Goal: Task Accomplishment & Management: Complete application form

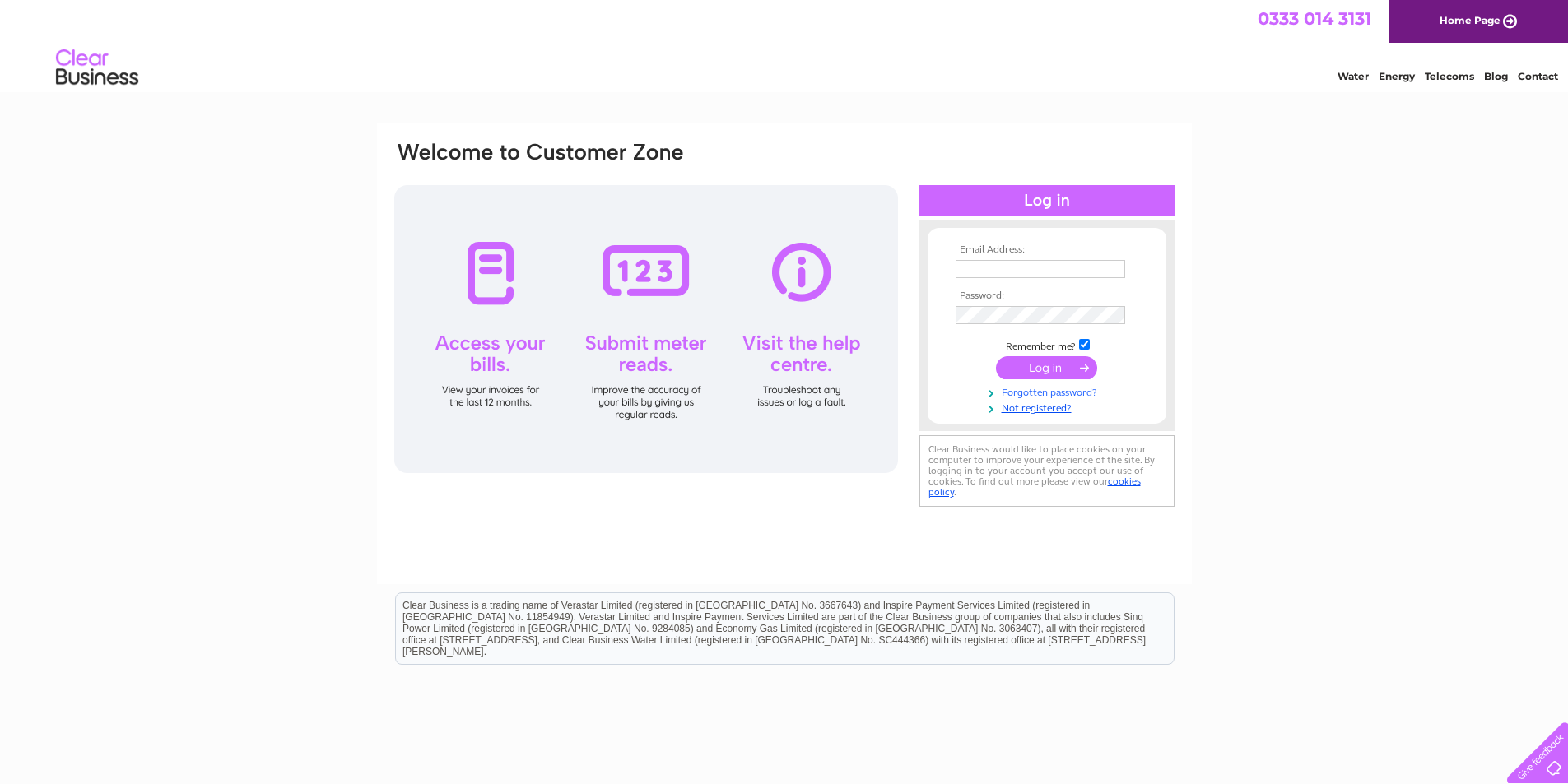
click at [1046, 392] on link "Forgotten password?" at bounding box center [1049, 391] width 187 height 15
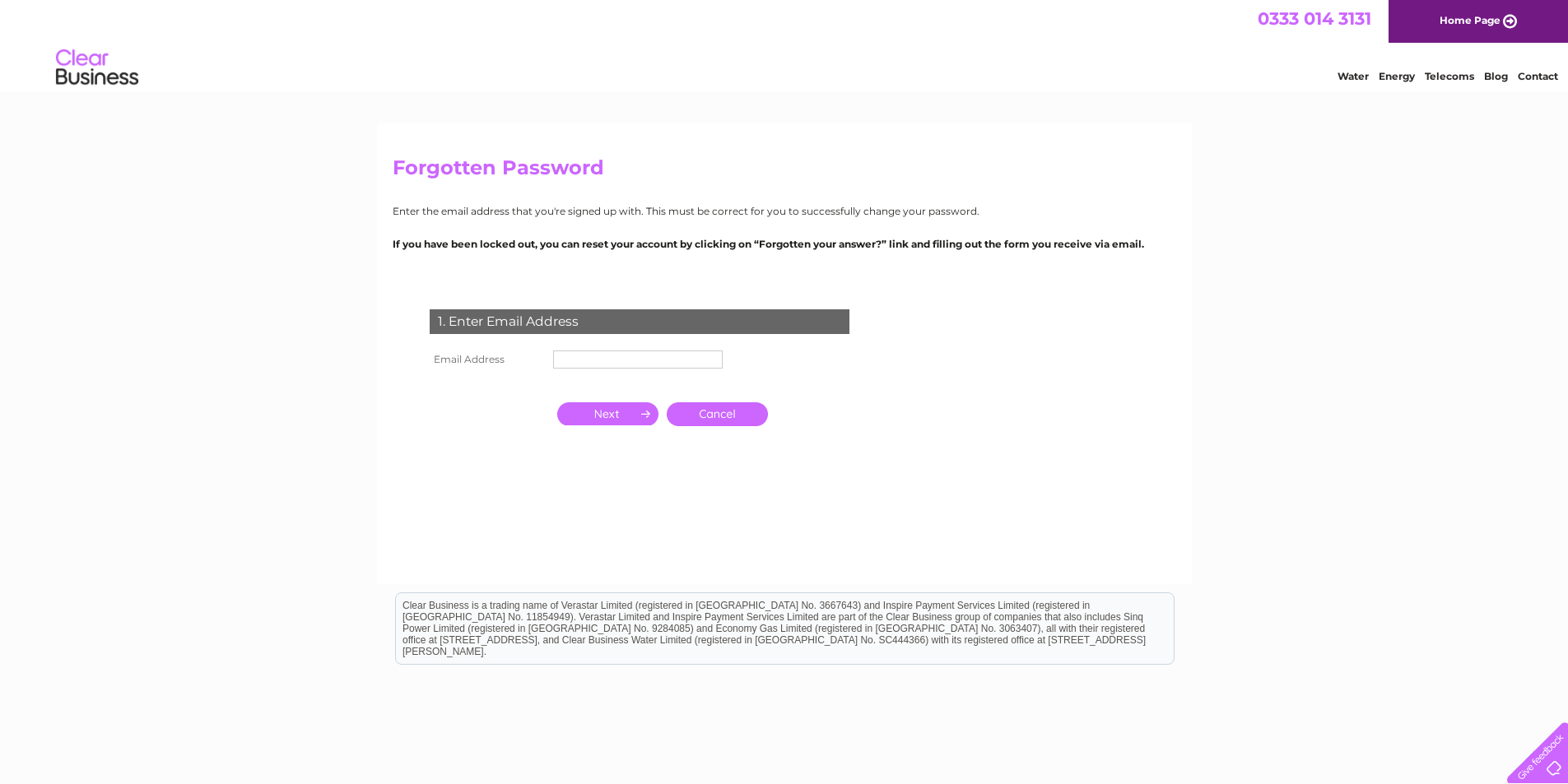
click at [710, 409] on link "Cancel" at bounding box center [718, 414] width 102 height 24
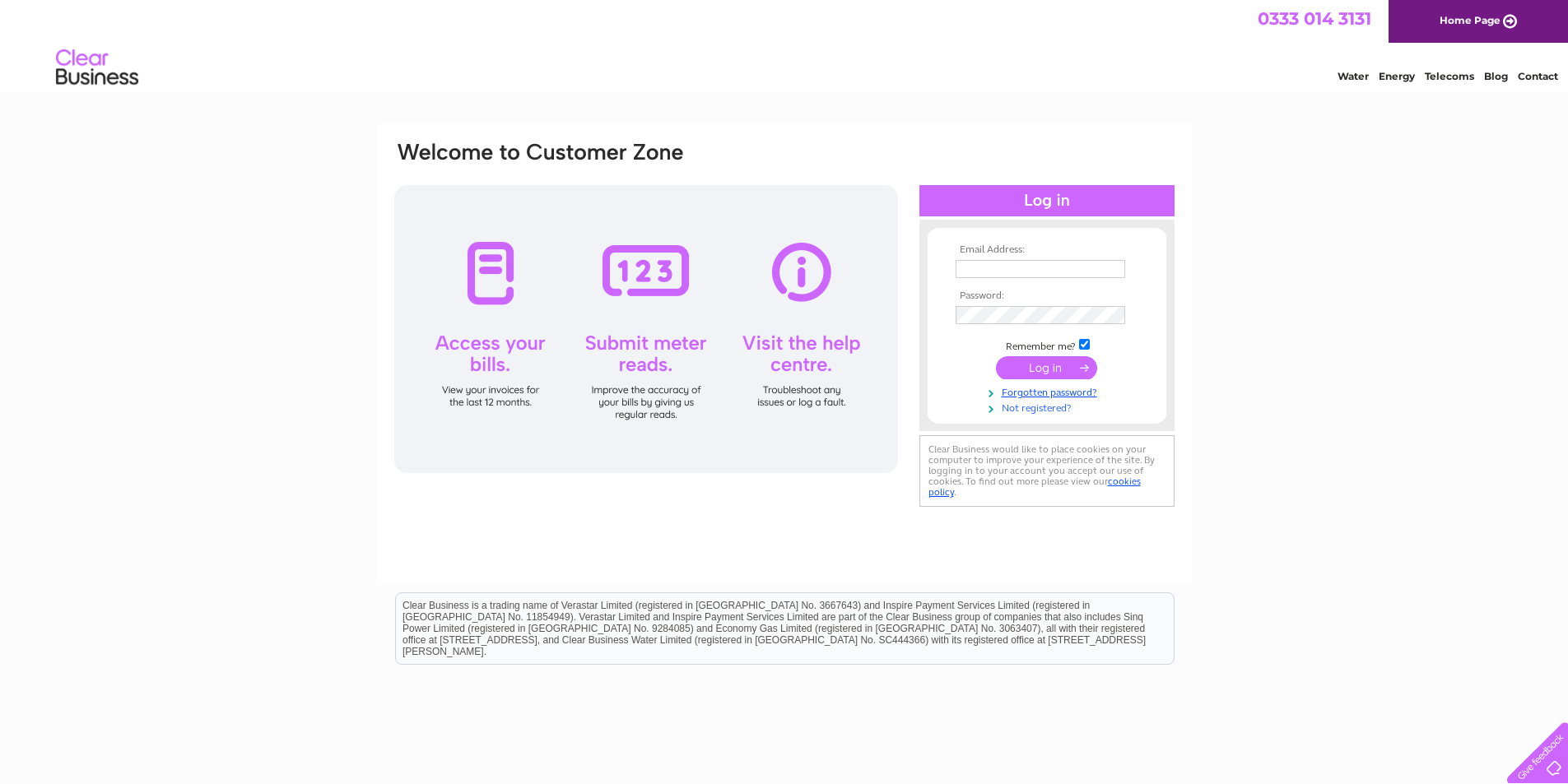
click at [1051, 413] on link "Not registered?" at bounding box center [1049, 406] width 187 height 15
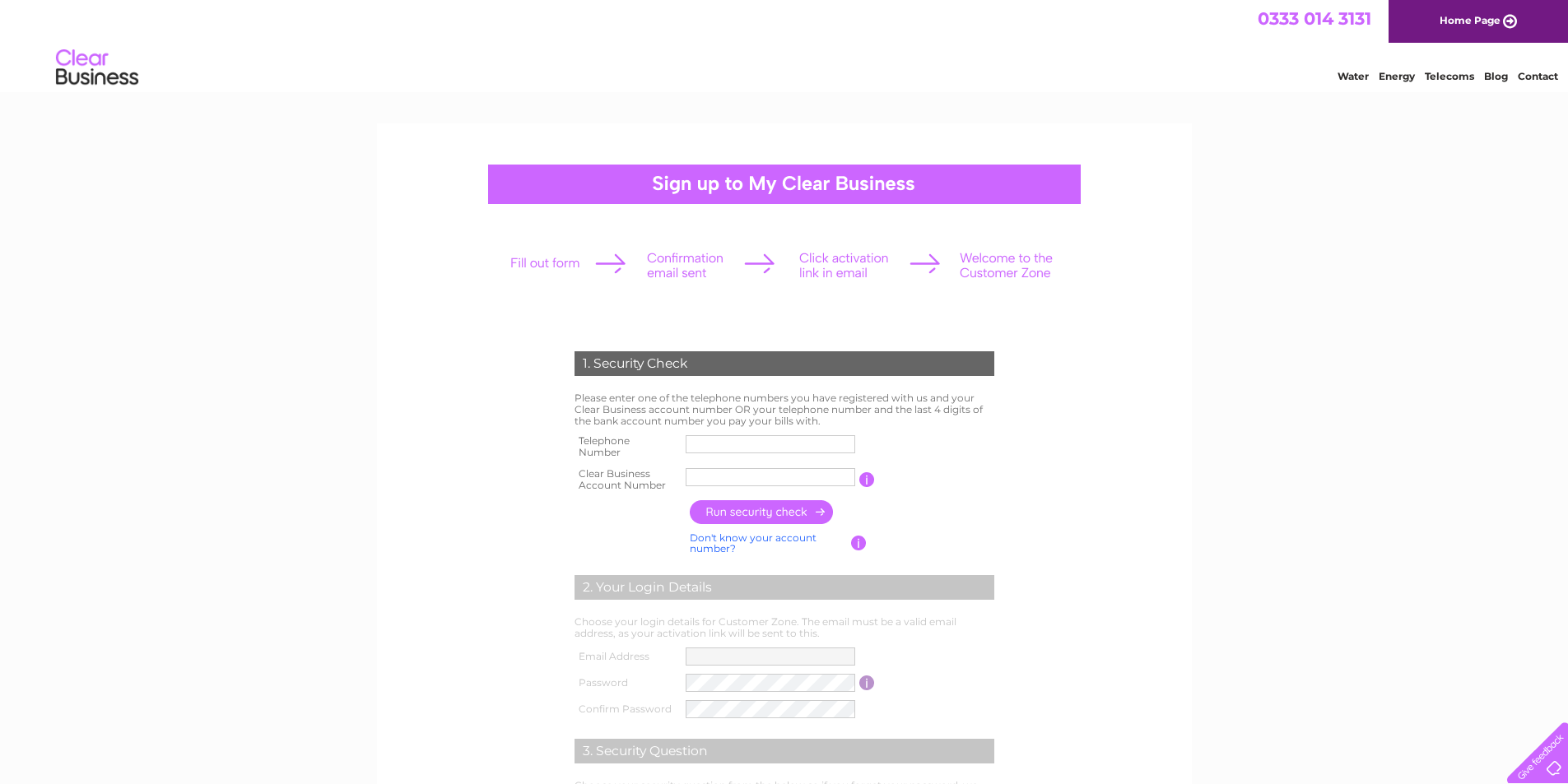
click at [728, 441] on input "text" at bounding box center [770, 444] width 169 height 18
type input "01302732600"
type input "cb1103696"
click at [790, 509] on input "button" at bounding box center [762, 512] width 145 height 24
type input "**********"
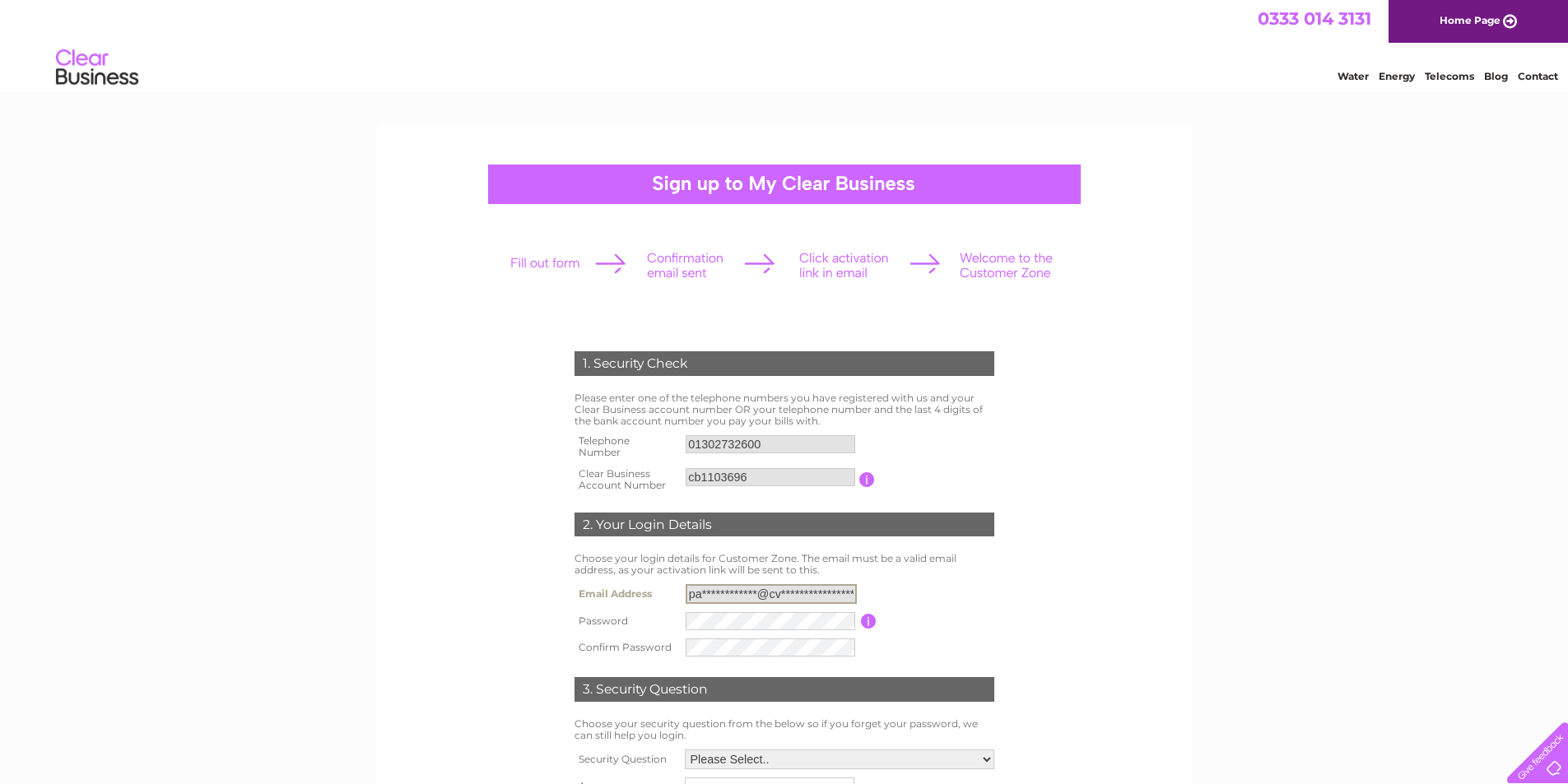
drag, startPoint x: 828, startPoint y: 595, endPoint x: 668, endPoint y: 592, distance: 160.0
click at [668, 592] on tr "**********" at bounding box center [784, 594] width 428 height 28
click at [1009, 594] on div "1. Security Check Please enter one of the telephone numbers you have registered…" at bounding box center [784, 586] width 496 height 504
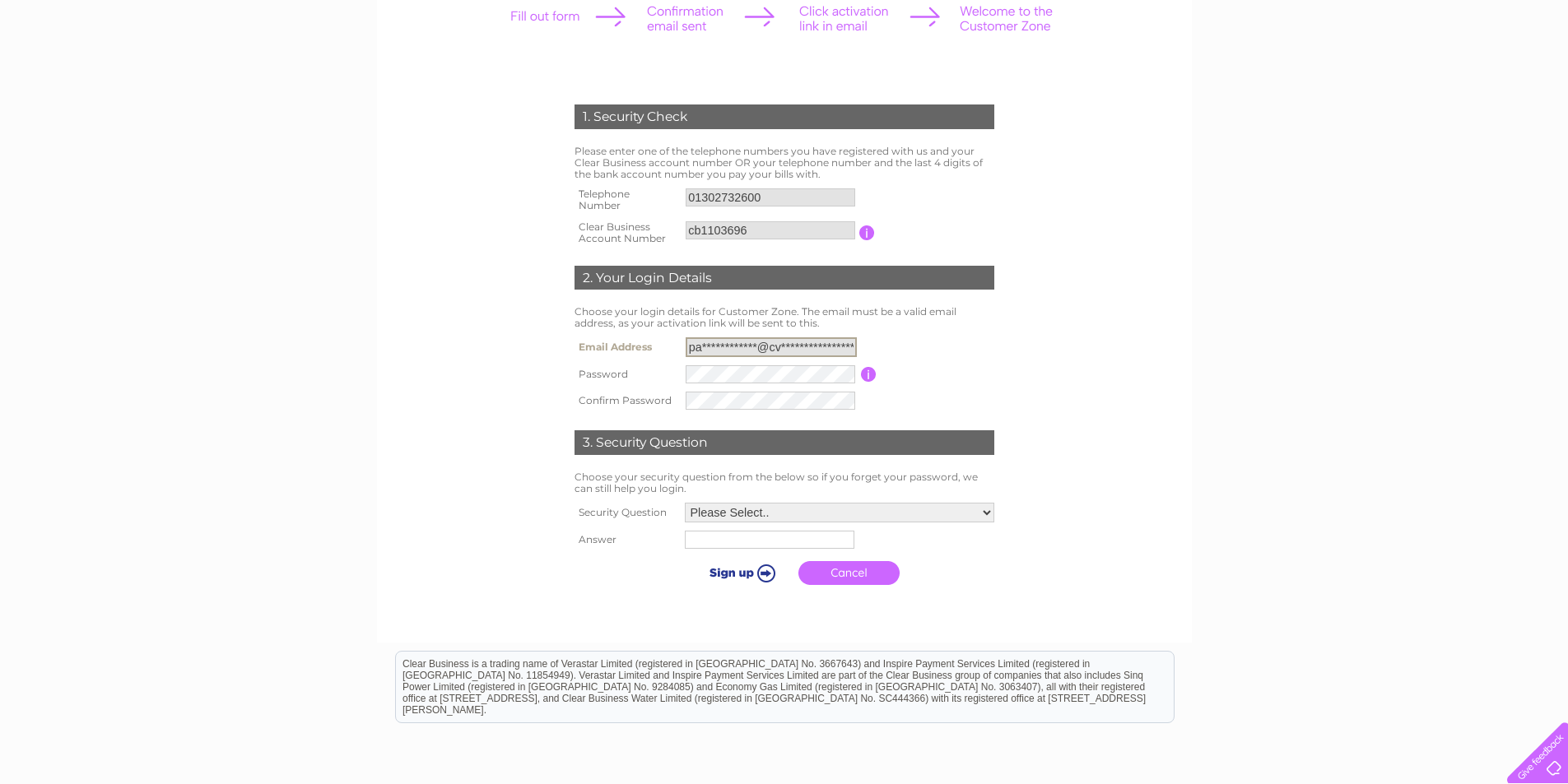
scroll to position [0, 2]
drag, startPoint x: 690, startPoint y: 348, endPoint x: 964, endPoint y: 338, distance: 274.2
click at [961, 334] on table "**********" at bounding box center [784, 373] width 428 height 80
click at [1000, 371] on div "1. Security Check Please enter one of the telephone numbers you have registered…" at bounding box center [784, 340] width 496 height 505
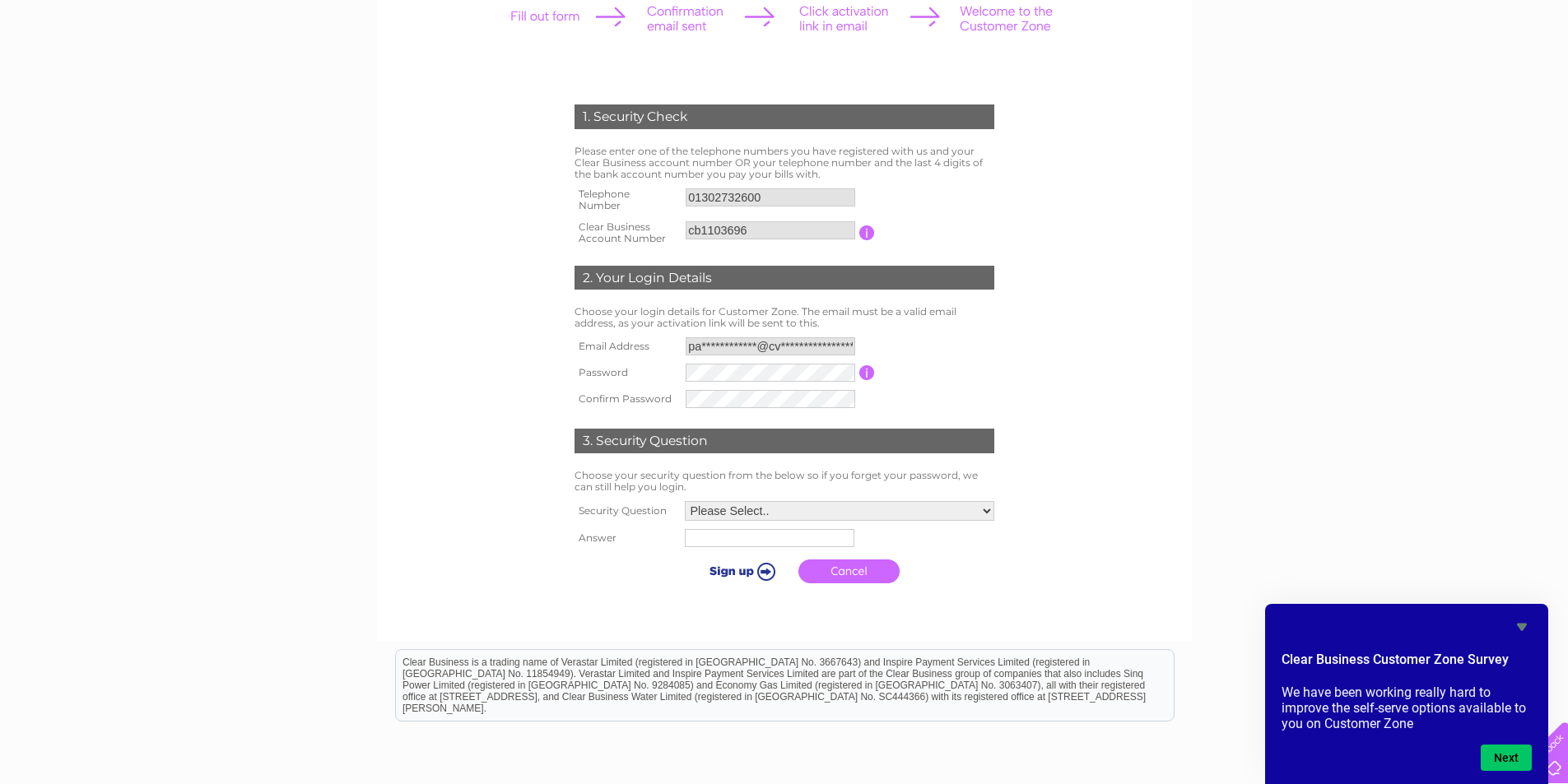
scroll to position [164, 0]
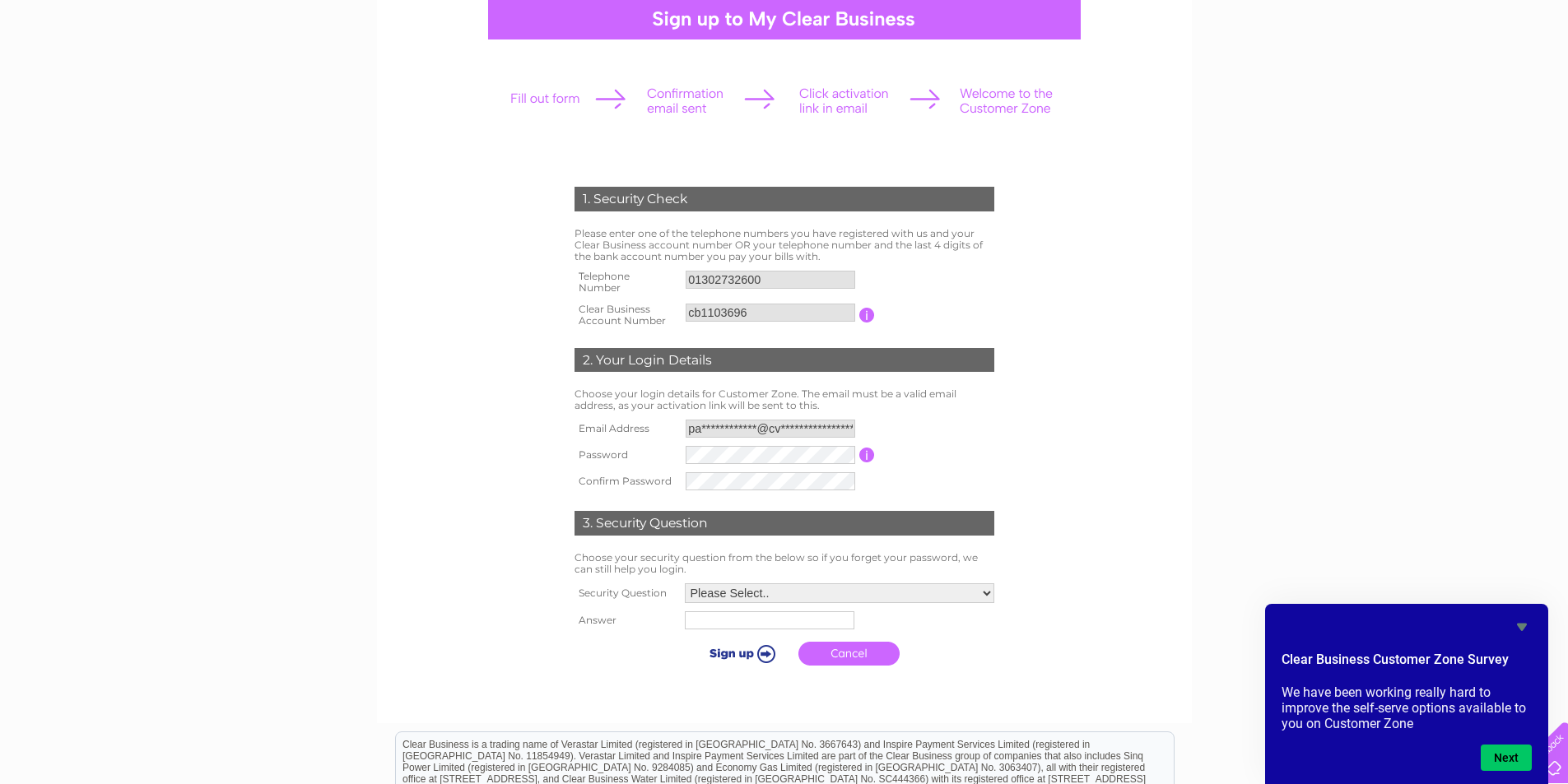
click at [866, 650] on link "Cancel" at bounding box center [850, 654] width 102 height 24
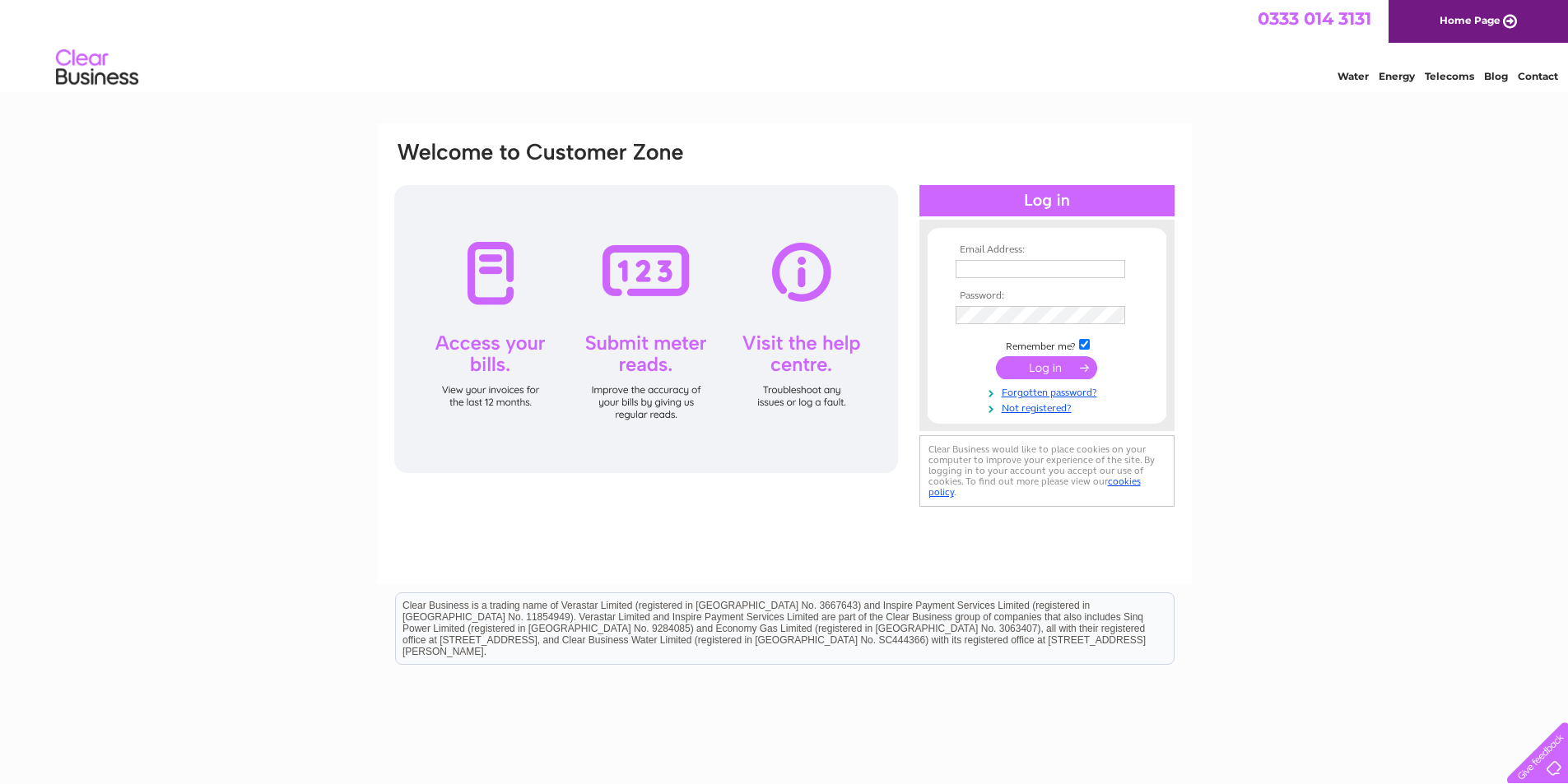
click at [214, 494] on div "Email Address: Password:" at bounding box center [784, 494] width 1568 height 742
